Goal: Obtain resource: Download file/media

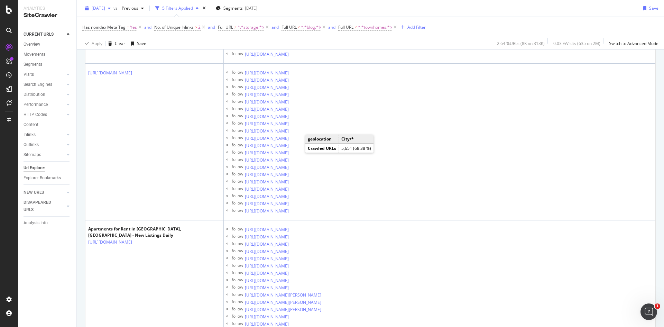
click at [105, 8] on span "[DATE]" at bounding box center [98, 8] width 13 height 6
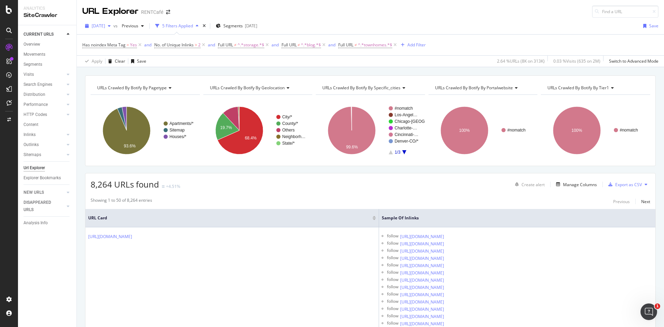
click at [113, 29] on div "[DATE]" at bounding box center [97, 26] width 31 height 10
click at [145, 52] on div "280K URLs" at bounding box center [144, 51] width 20 height 6
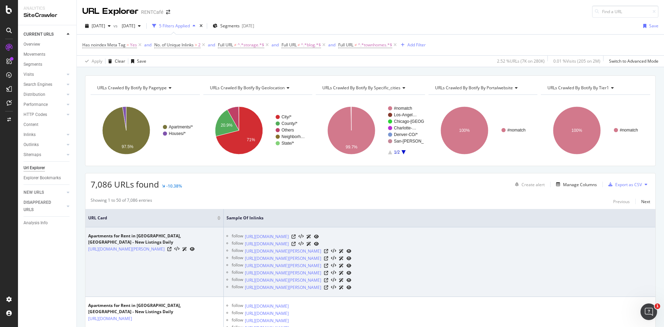
scroll to position [104, 0]
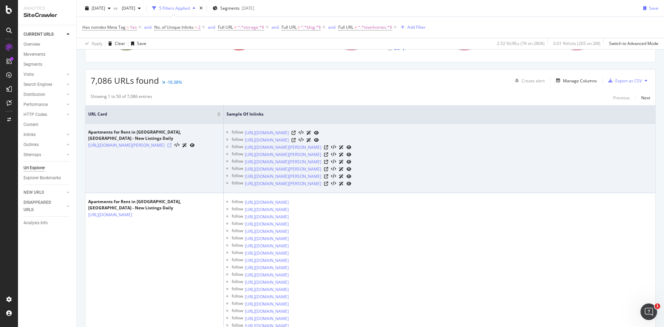
click at [172, 143] on icon at bounding box center [169, 145] width 4 height 4
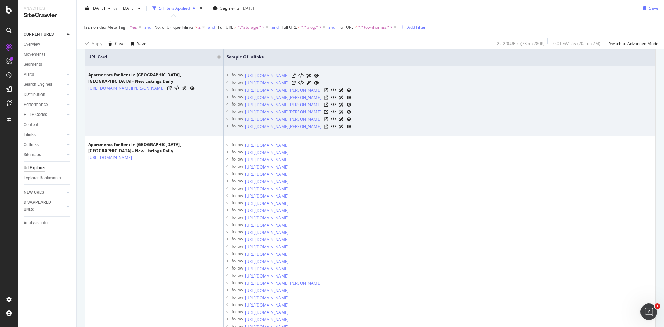
scroll to position [138, 0]
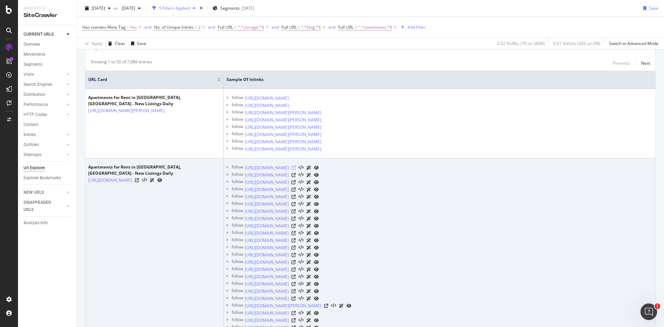
click at [296, 168] on icon at bounding box center [294, 168] width 4 height 4
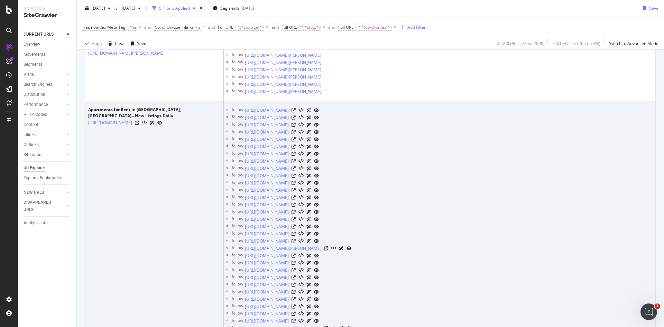
scroll to position [208, 0]
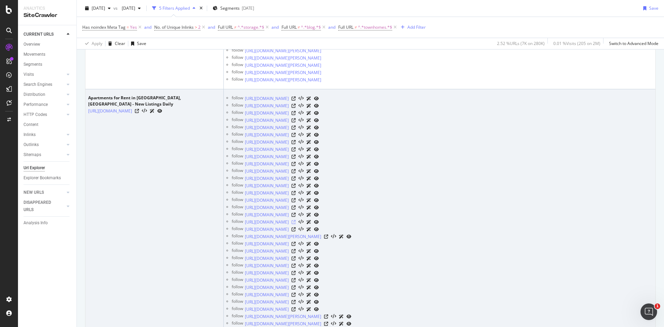
click at [296, 222] on icon at bounding box center [294, 222] width 4 height 4
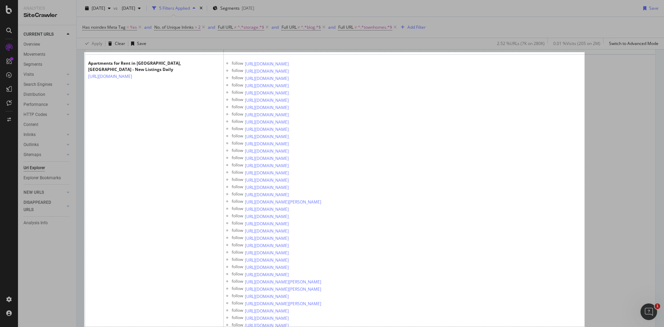
drag, startPoint x: 84, startPoint y: 52, endPoint x: 594, endPoint y: 329, distance: 580.1
click at [594, 326] on html "Analytics SiteCrawler CURRENT URLS Overview Movements Segments Visits Analysis …" at bounding box center [332, 163] width 664 height 327
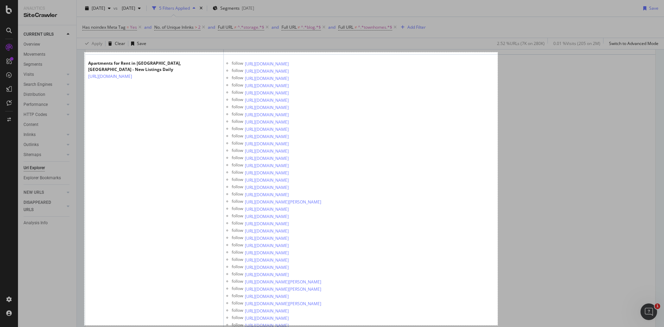
click at [498, 325] on div at bounding box center [374, 326] width 580 height 2
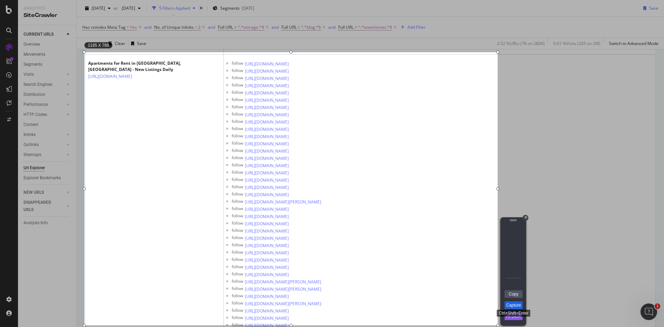
click at [513, 304] on link "Capture" at bounding box center [514, 305] width 18 height 8
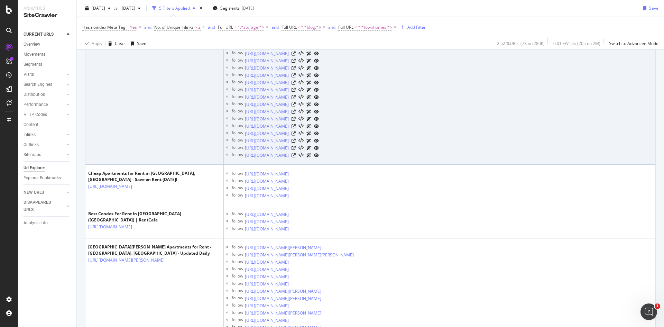
scroll to position [1003, 0]
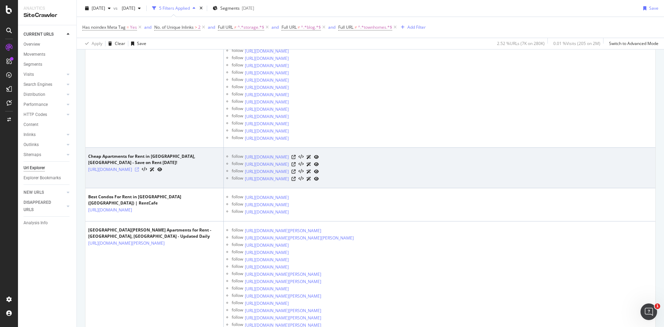
click at [139, 172] on icon at bounding box center [137, 169] width 4 height 4
click at [296, 157] on icon at bounding box center [294, 157] width 4 height 4
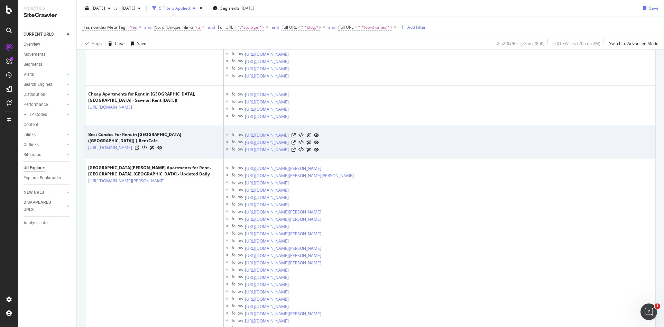
scroll to position [1072, 0]
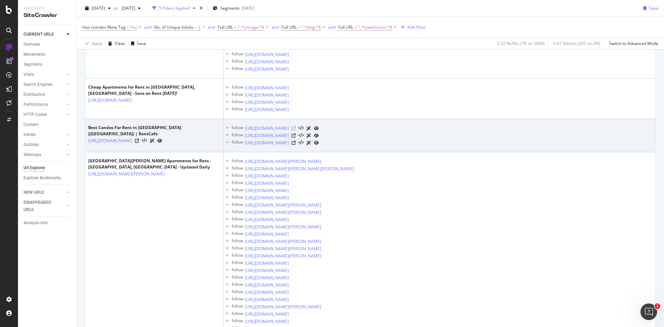
click at [296, 128] on icon at bounding box center [294, 128] width 4 height 4
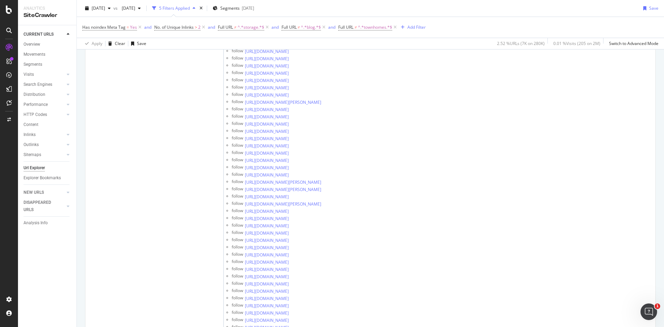
scroll to position [0, 0]
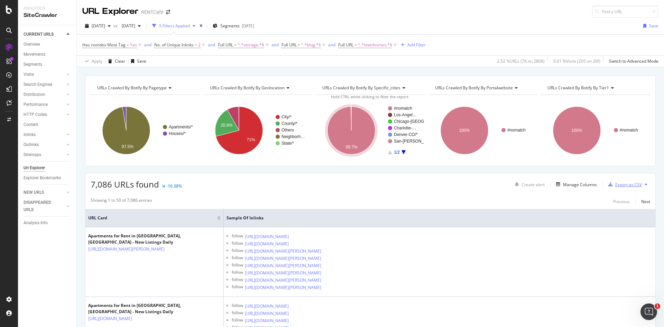
click at [620, 187] on div "Export as CSV" at bounding box center [628, 185] width 27 height 6
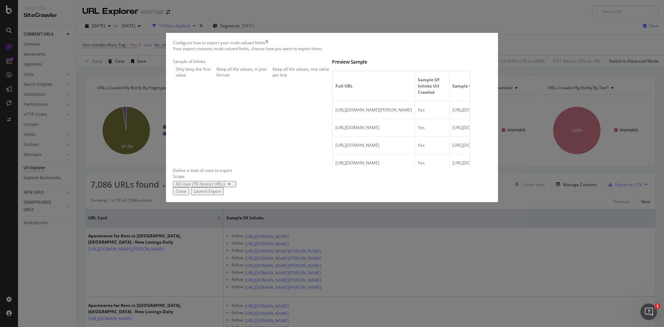
click at [273, 78] on div "Keep all the values, one value per line" at bounding box center [302, 72] width 59 height 12
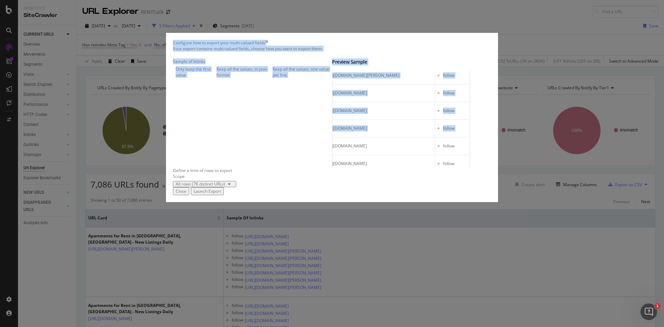
scroll to position [0, 264]
drag, startPoint x: 386, startPoint y: 189, endPoint x: 412, endPoint y: 185, distance: 25.9
click at [412, 155] on tr "[URL][DOMAIN_NAME][PERSON_NAME] Yes [URL][DOMAIN_NAME] follow" at bounding box center [336, 146] width 266 height 18
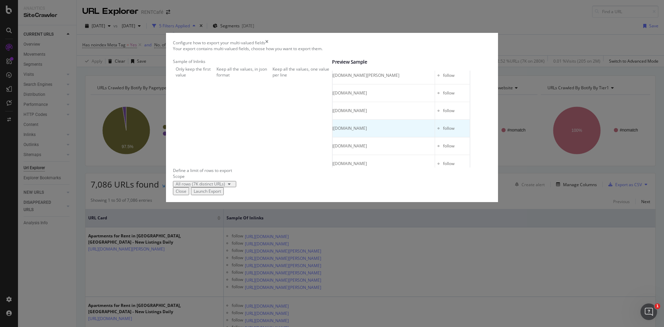
click at [401, 137] on td "[URL][DOMAIN_NAME]" at bounding box center [377, 129] width 115 height 18
click at [221, 194] on div "Launch Export" at bounding box center [207, 191] width 27 height 6
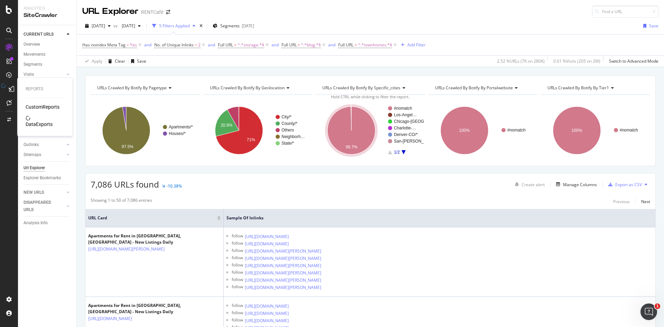
click at [36, 121] on div "DataExports" at bounding box center [39, 124] width 27 height 7
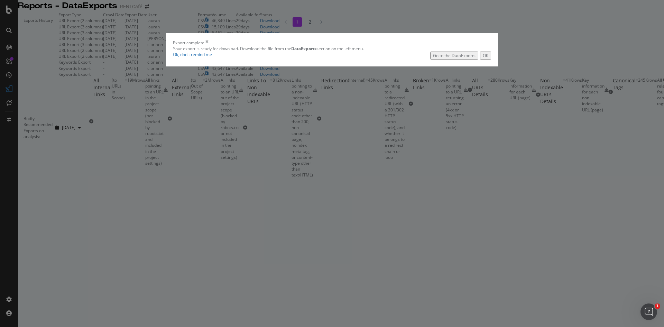
click at [433, 58] on div "Go to the DataExports" at bounding box center [454, 56] width 43 height 6
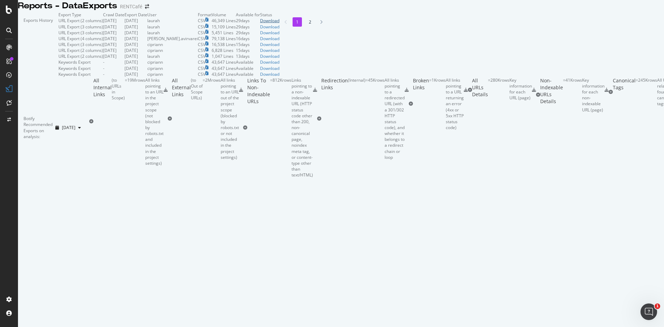
click at [279, 24] on div "Download" at bounding box center [269, 21] width 19 height 6
drag, startPoint x: 325, startPoint y: 16, endPoint x: 139, endPoint y: 2, distance: 187.0
click at [325, 12] on div "Reports - DataExports RENTCafé" at bounding box center [341, 6] width 646 height 12
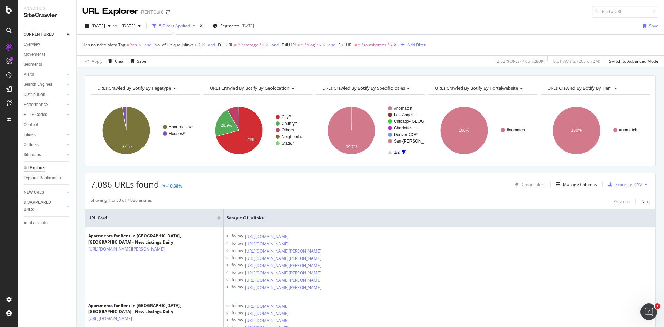
click at [398, 46] on icon at bounding box center [395, 45] width 6 height 7
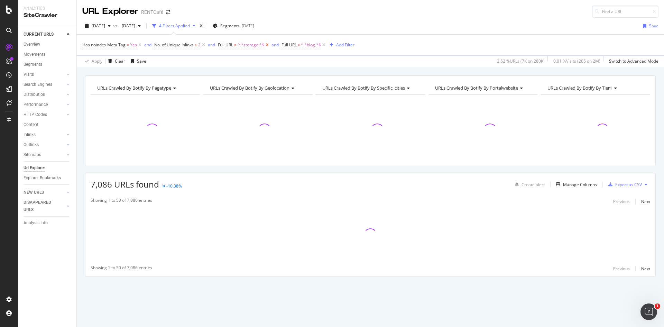
click at [268, 45] on icon at bounding box center [267, 45] width 6 height 7
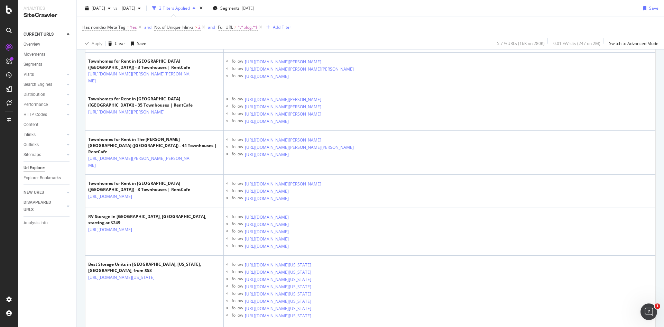
scroll to position [5042, 0]
